Goal: Transaction & Acquisition: Purchase product/service

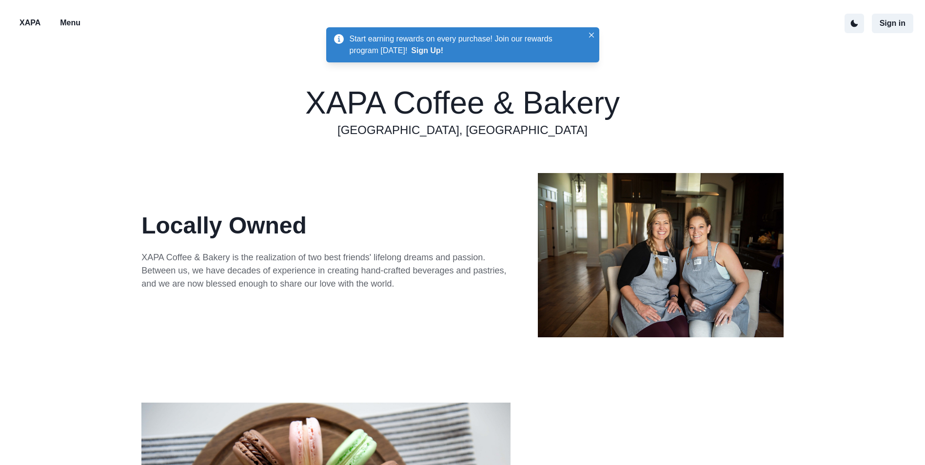
click at [75, 23] on p "Menu" at bounding box center [70, 23] width 20 height 12
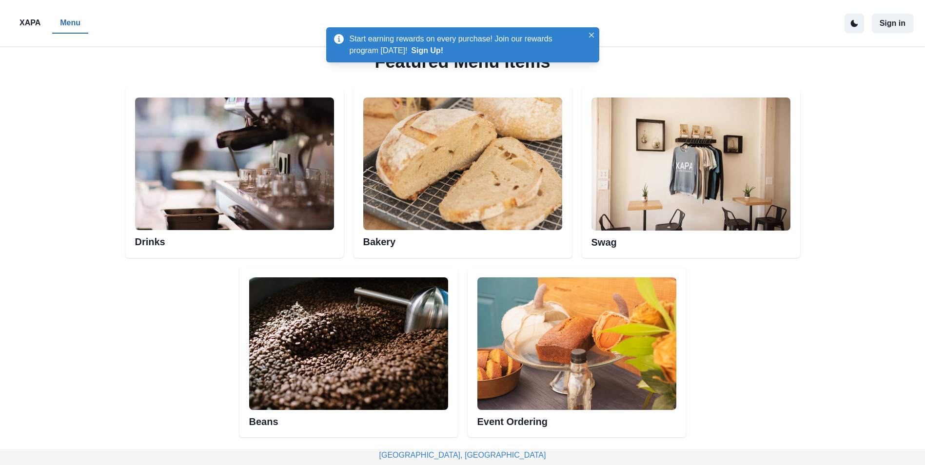
scroll to position [448, 0]
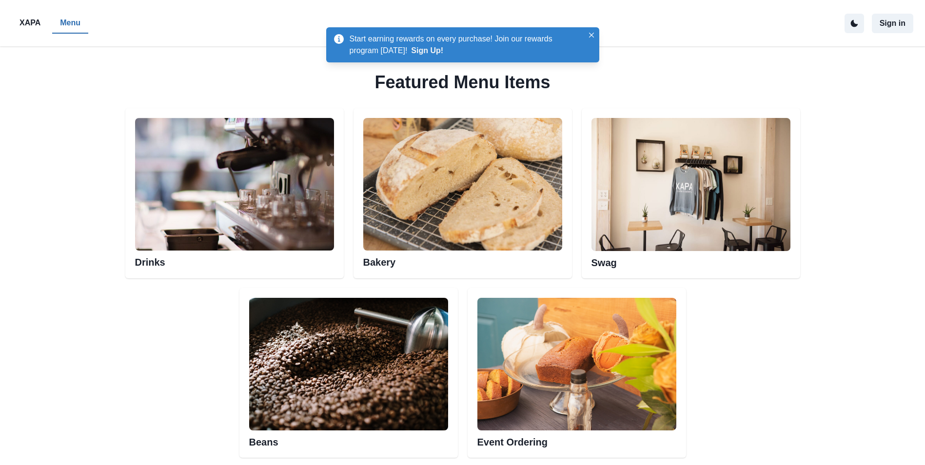
click at [410, 197] on img at bounding box center [462, 184] width 199 height 133
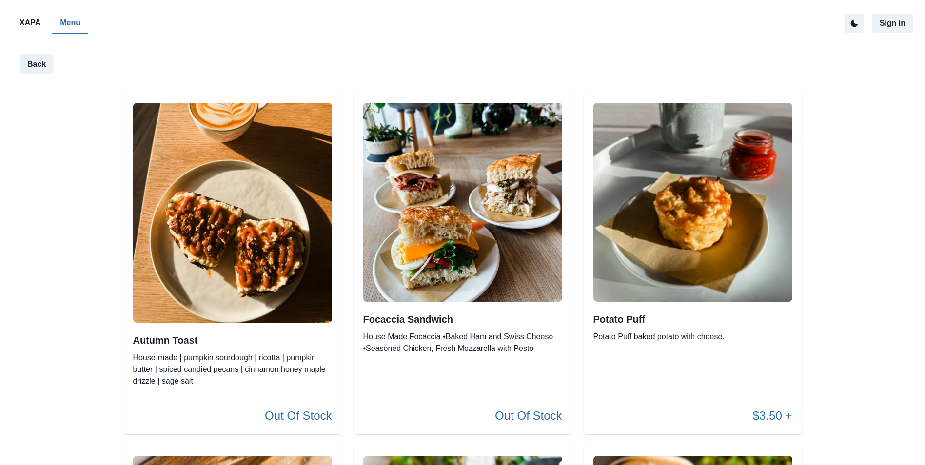
click at [462, 174] on img at bounding box center [462, 202] width 199 height 199
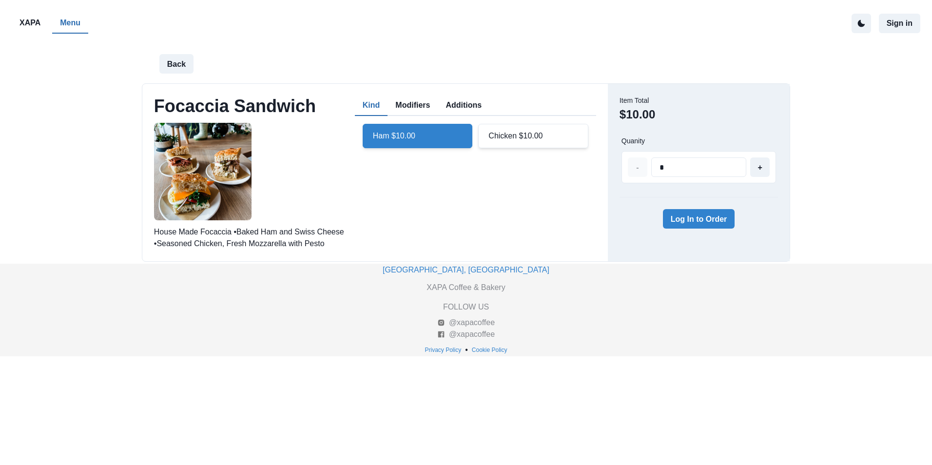
click at [200, 160] on img at bounding box center [203, 172] width 98 height 98
click at [410, 100] on button "Modifiers" at bounding box center [413, 106] width 50 height 20
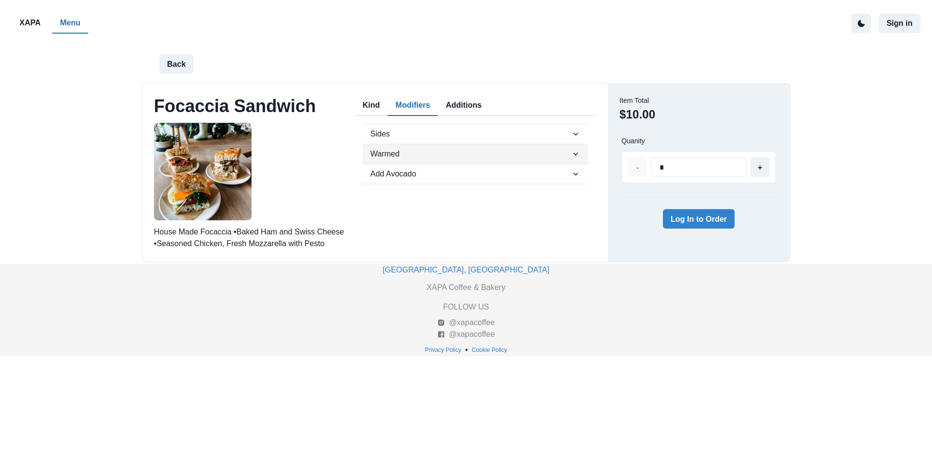
click at [502, 155] on span "Warmed" at bounding box center [471, 154] width 200 height 12
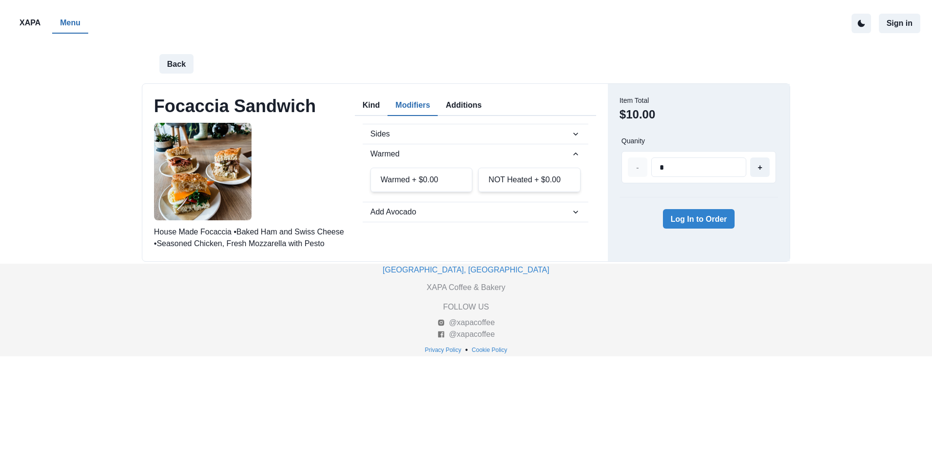
click at [314, 161] on div "Focaccia Sandwich House Made Focaccia •Baked Ham and Swiss Cheese •Seasoned Chi…" at bounding box center [251, 173] width 195 height 154
click at [471, 114] on button "Additions" at bounding box center [464, 106] width 52 height 20
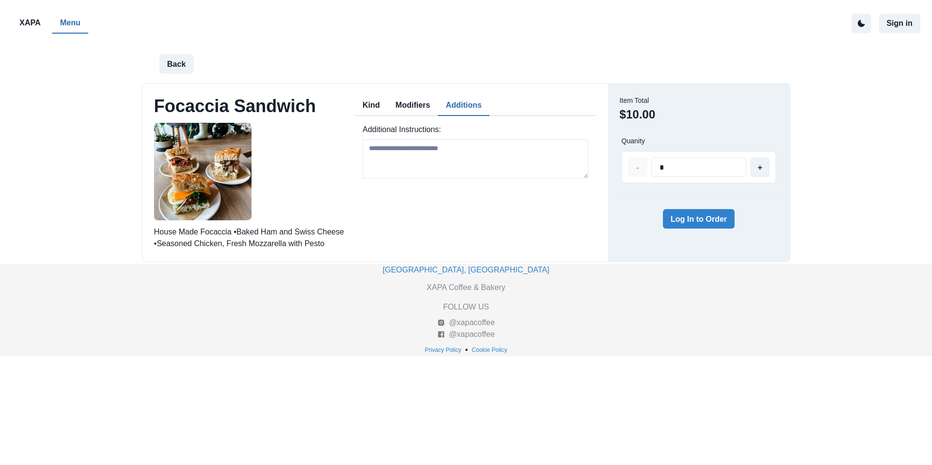
click at [410, 109] on button "Modifiers" at bounding box center [413, 106] width 50 height 20
click at [376, 109] on button "Kind" at bounding box center [371, 106] width 33 height 20
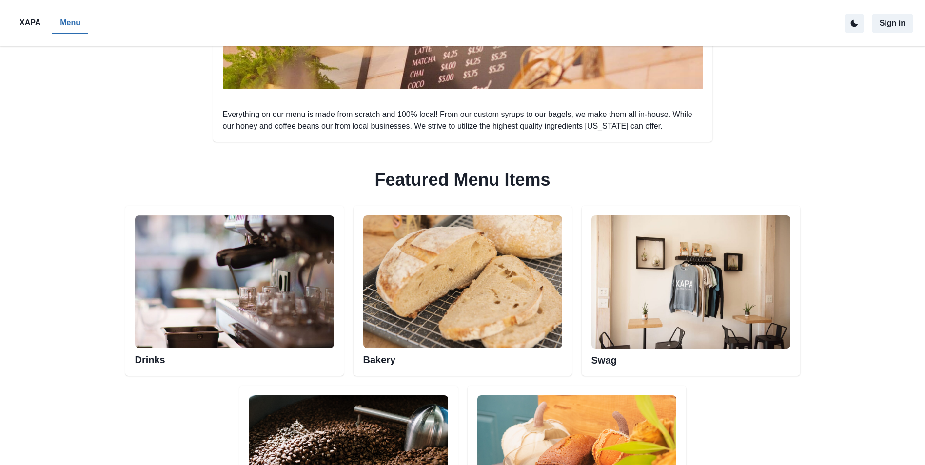
scroll to position [536, 0]
